Goal: Task Accomplishment & Management: Use online tool/utility

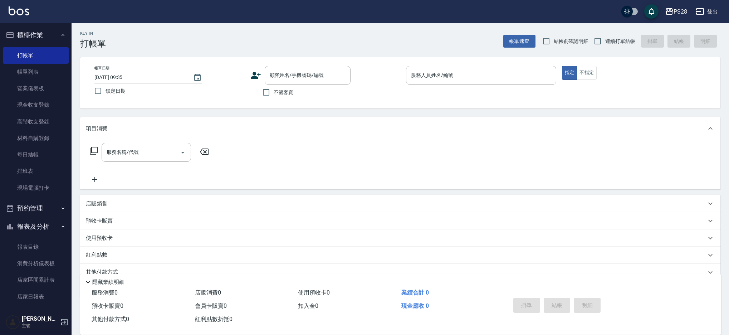
click at [613, 45] on label "連續打單結帳" at bounding box center [612, 41] width 45 height 15
click at [605, 45] on input "連續打單結帳" at bounding box center [597, 41] width 15 height 15
checkbox input "true"
click at [268, 94] on input "不留客資" at bounding box center [266, 91] width 15 height 15
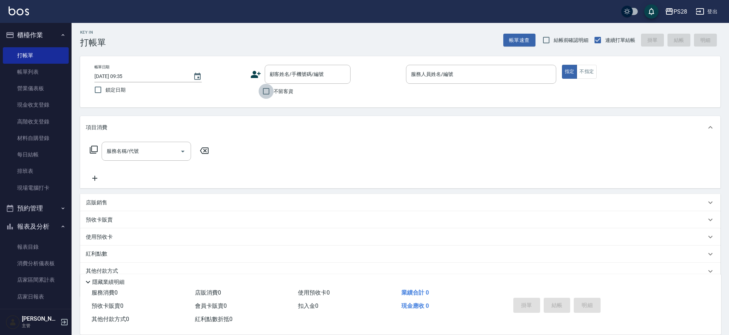
checkbox input "true"
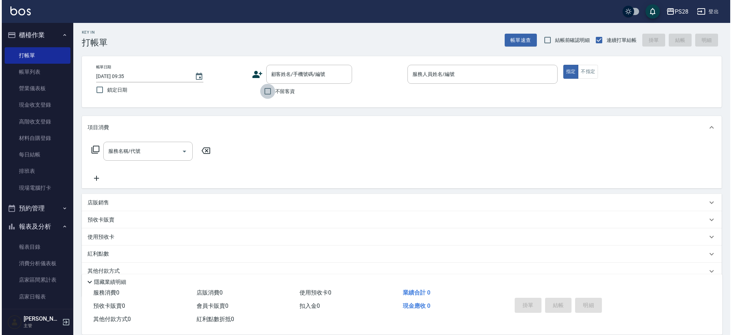
scroll to position [0, 0]
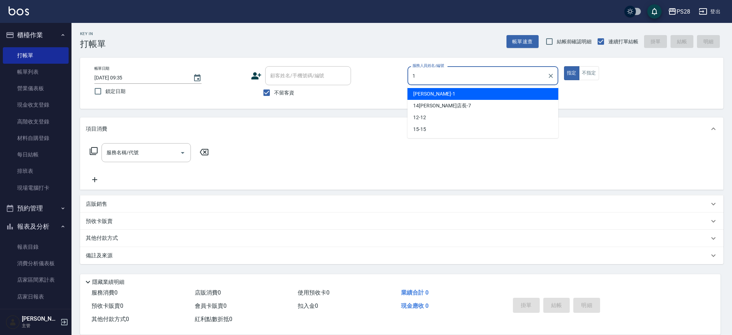
type input "1"
type button "true"
type input "[PERSON_NAME]-1"
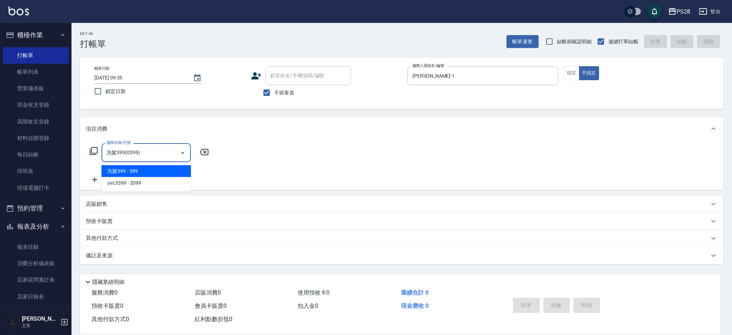
type input "洗髮399(0399)"
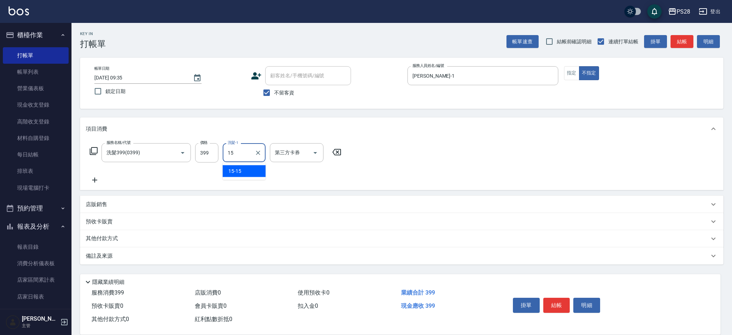
type input "15-15"
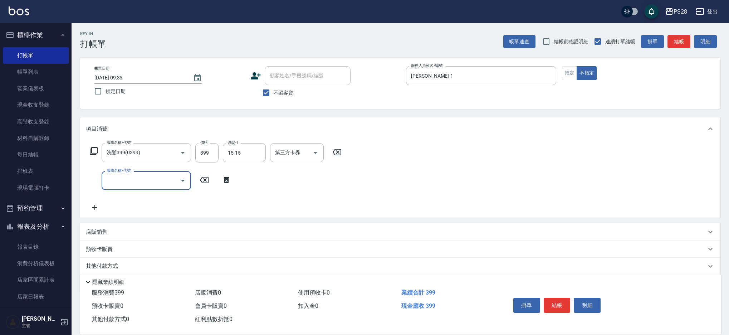
click at [555, 302] on button "結帳" at bounding box center [557, 305] width 27 height 15
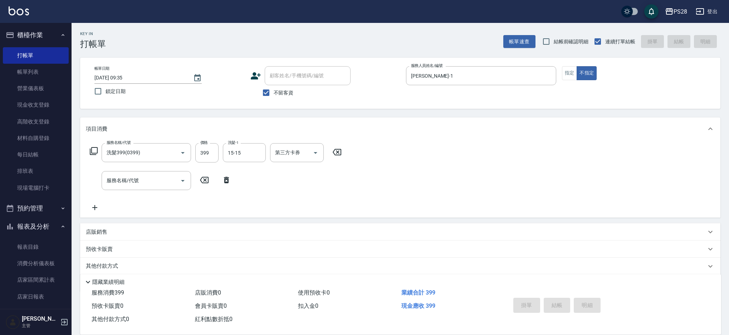
type input "[DATE] 10:57"
